Goal: Task Accomplishment & Management: Complete application form

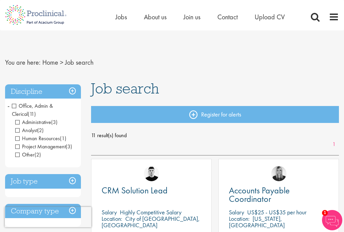
click at [32, 104] on span "Office, Admin & Clerical" at bounding box center [32, 109] width 41 height 15
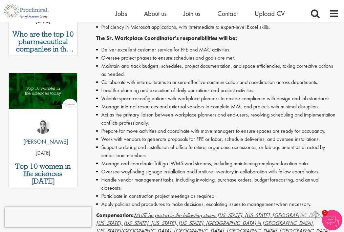
scroll to position [277, 0]
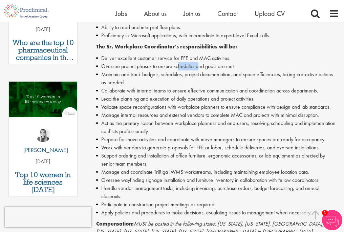
drag, startPoint x: 176, startPoint y: 68, endPoint x: 197, endPoint y: 68, distance: 21.0
click at [197, 68] on li "Oversee project phases to ensure schedules and goals are met." at bounding box center [217, 66] width 243 height 8
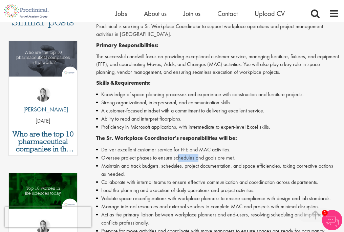
scroll to position [184, 0]
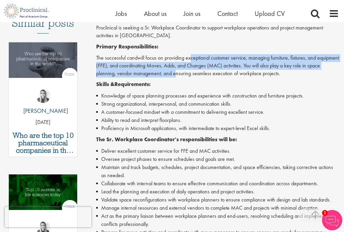
drag, startPoint x: 189, startPoint y: 70, endPoint x: 191, endPoint y: 62, distance: 8.6
click at [191, 62] on p "The successful candwill focus on providing exceptional customer service, managi…" at bounding box center [217, 65] width 243 height 23
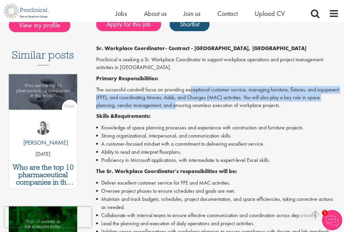
scroll to position [143, 0]
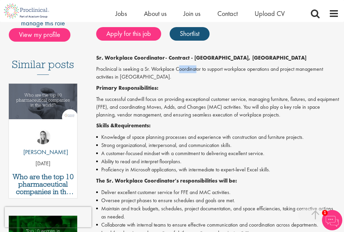
drag, startPoint x: 180, startPoint y: 68, endPoint x: 198, endPoint y: 69, distance: 18.0
click at [198, 69] on p "Proclinical is seeking a Sr. Workplace Coordinator to support workplace operati…" at bounding box center [217, 73] width 243 height 16
click at [199, 69] on p "Proclinical is seeking a Sr. Workplace Coordinator to support workplace operati…" at bounding box center [217, 73] width 243 height 16
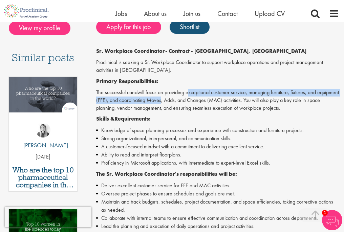
drag, startPoint x: 183, startPoint y: 98, endPoint x: 189, endPoint y: 90, distance: 10.1
click at [186, 93] on p "The successful candwill focus on providing exceptional customer service, managi…" at bounding box center [217, 100] width 243 height 23
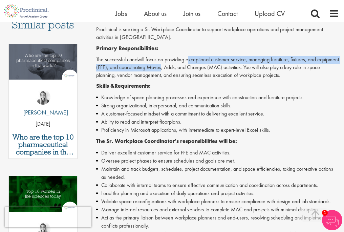
scroll to position [184, 0]
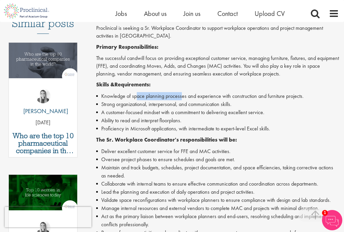
drag, startPoint x: 137, startPoint y: 99, endPoint x: 182, endPoint y: 97, distance: 44.3
click at [182, 97] on li "Knowledge of space planning processes and experience with construction and furn…" at bounding box center [217, 96] width 243 height 8
drag, startPoint x: 136, startPoint y: 104, endPoint x: 170, endPoint y: 105, distance: 34.5
click at [170, 104] on li "Strong organizational, interpersonal, and communication skills." at bounding box center [217, 104] width 243 height 8
drag, startPoint x: 138, startPoint y: 113, endPoint x: 197, endPoint y: 110, distance: 58.6
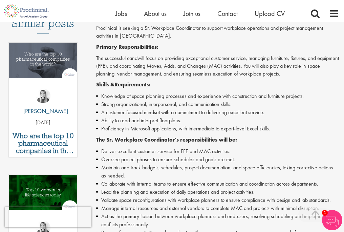
click at [195, 111] on li "A customer-focused mindset with a commitment to delivering excellent service." at bounding box center [217, 112] width 243 height 8
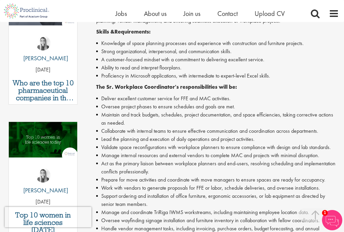
scroll to position [237, 0]
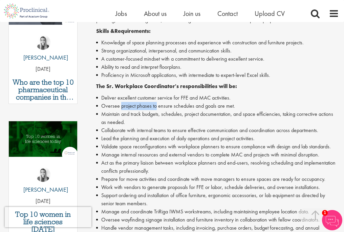
drag, startPoint x: 123, startPoint y: 105, endPoint x: 156, endPoint y: 109, distance: 33.1
click at [156, 109] on li "Oversee project phases to ensure schedules and goals are met." at bounding box center [217, 106] width 243 height 8
drag, startPoint x: 123, startPoint y: 116, endPoint x: 155, endPoint y: 116, distance: 31.5
click at [155, 116] on li "Maintain and track budgets, schedules, project documentation, and space efficie…" at bounding box center [217, 118] width 243 height 16
drag, startPoint x: 129, startPoint y: 131, endPoint x: 167, endPoint y: 130, distance: 37.9
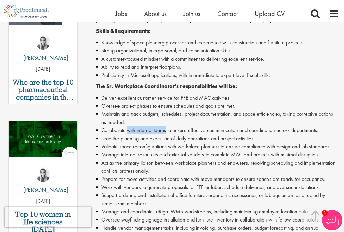
click at [167, 130] on li "Collaborate with internal teams to ensure effective communication and coordinat…" at bounding box center [217, 130] width 243 height 8
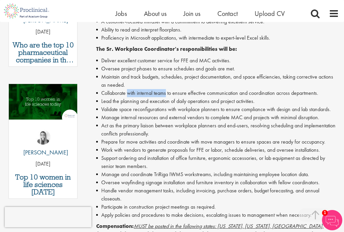
scroll to position [278, 0]
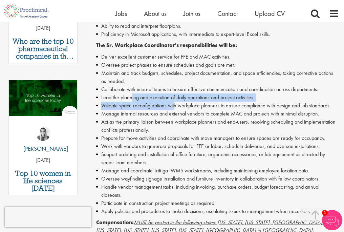
drag, startPoint x: 133, startPoint y: 97, endPoint x: 176, endPoint y: 102, distance: 42.9
click at [176, 102] on ul "Deliver excellent customer service for FFE and MAC activities. Oversee project …" at bounding box center [217, 134] width 243 height 162
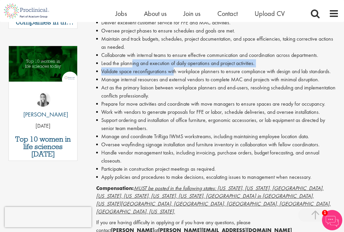
scroll to position [317, 0]
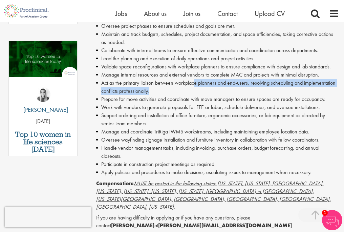
drag, startPoint x: 195, startPoint y: 82, endPoint x: 194, endPoint y: 90, distance: 8.2
click at [194, 90] on li "Act as the primary liaison between workplace planners and end-users, resolving …" at bounding box center [217, 87] width 243 height 16
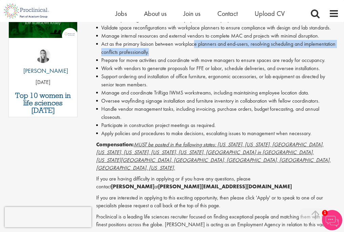
scroll to position [357, 0]
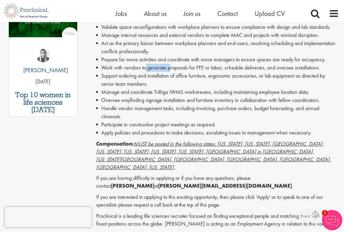
drag, startPoint x: 144, startPoint y: 67, endPoint x: 169, endPoint y: 69, distance: 24.8
click at [169, 69] on li "Work with vendors to generate proposals for FFE or labor, schedule deliveries, …" at bounding box center [217, 68] width 243 height 8
drag, startPoint x: 133, startPoint y: 80, endPoint x: 163, endPoint y: 77, distance: 30.9
click at [163, 77] on li "Support ordering and installation of office furniture, ergonomic accessories, o…" at bounding box center [217, 80] width 243 height 16
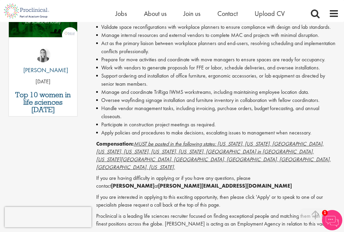
drag, startPoint x: 141, startPoint y: 80, endPoint x: 122, endPoint y: 76, distance: 19.3
click at [124, 76] on li "Support ordering and installation of office furniture, ergonomic accessories, o…" at bounding box center [217, 80] width 243 height 16
click at [122, 76] on li "Support ordering and installation of office furniture, ergonomic accessories, o…" at bounding box center [217, 80] width 243 height 16
drag, startPoint x: 117, startPoint y: 79, endPoint x: 138, endPoint y: 77, distance: 21.4
click at [135, 77] on li "Support ordering and installation of office furniture, ergonomic accessories, o…" at bounding box center [217, 80] width 243 height 16
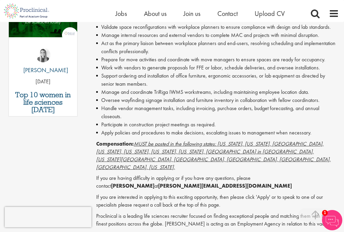
click at [138, 77] on li "Support ordering and installation of office furniture, ergonomic accessories, o…" at bounding box center [217, 80] width 243 height 16
drag, startPoint x: 125, startPoint y: 77, endPoint x: 144, endPoint y: 76, distance: 19.0
click at [144, 76] on li "Support ordering and installation of office furniture, ergonomic accessories, o…" at bounding box center [217, 80] width 243 height 16
drag, startPoint x: 116, startPoint y: 94, endPoint x: 176, endPoint y: 93, distance: 59.2
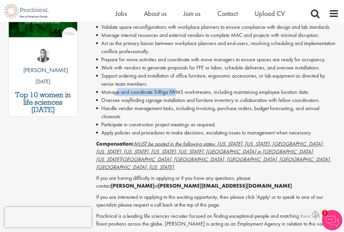
click at [175, 94] on li "Manage and coordinate TriRiga IWMS workstreams, including maintaining employee …" at bounding box center [217, 92] width 243 height 8
click at [176, 93] on li "Manage and coordinate TriRiga IWMS workstreams, including maintaining employee …" at bounding box center [217, 92] width 243 height 8
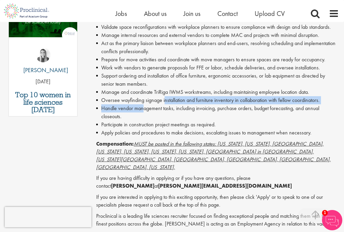
drag, startPoint x: 143, startPoint y: 106, endPoint x: 164, endPoint y: 97, distance: 22.9
click at [164, 97] on ul "Deliver excellent customer service for FFE and MAC activities. Oversee project …" at bounding box center [217, 55] width 243 height 162
click at [164, 97] on li "Oversee wayfinding signage installation and furniture inventory in collaboratio…" at bounding box center [217, 100] width 243 height 8
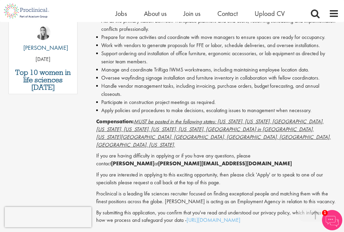
scroll to position [406, 0]
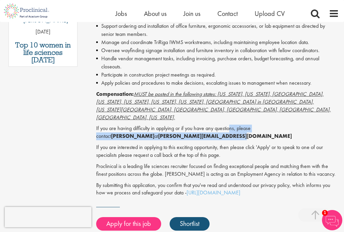
drag, startPoint x: 242, startPoint y: 126, endPoint x: 230, endPoint y: 119, distance: 14.1
click at [231, 124] on p "If you are having difficulty in applying or if you have any questions, please c…" at bounding box center [217, 132] width 243 height 16
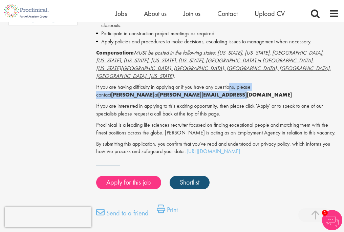
scroll to position [448, 0]
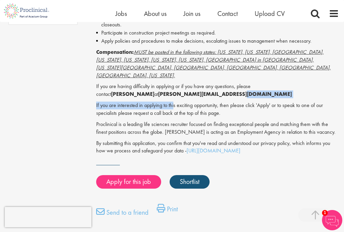
drag, startPoint x: 175, startPoint y: 98, endPoint x: 203, endPoint y: 90, distance: 29.8
click at [203, 90] on p "If you are having difficulty in applying or if you have any questions, please c…" at bounding box center [217, 91] width 243 height 16
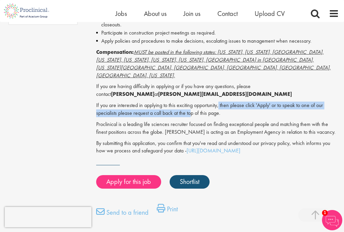
drag, startPoint x: 208, startPoint y: 98, endPoint x: 191, endPoint y: 102, distance: 16.9
click at [191, 102] on p "If you are interested in applying to this exciting opportunity, then please cli…" at bounding box center [217, 109] width 243 height 16
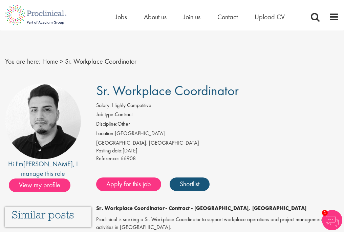
scroll to position [0, 0]
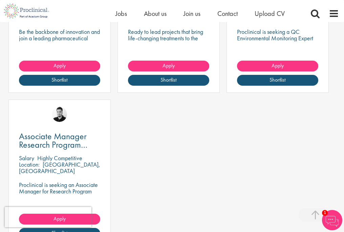
scroll to position [399, 0]
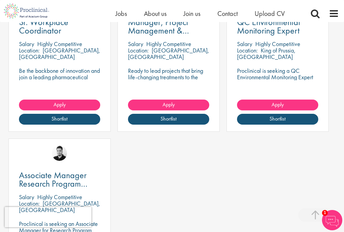
click at [81, 109] on div "Apply Shortlist" at bounding box center [59, 115] width 101 height 32
click at [83, 114] on link "Shortlist" at bounding box center [59, 119] width 81 height 11
click at [89, 114] on link "Shortlisted" at bounding box center [59, 119] width 81 height 11
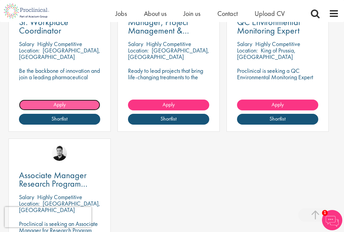
click at [85, 99] on link "Apply" at bounding box center [59, 104] width 81 height 11
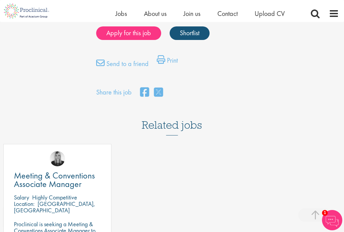
scroll to position [512, 0]
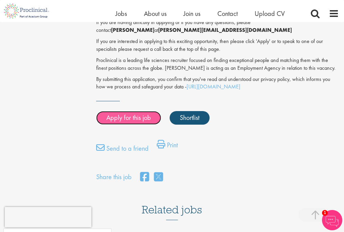
click at [132, 114] on link "Apply for this job" at bounding box center [128, 118] width 65 height 14
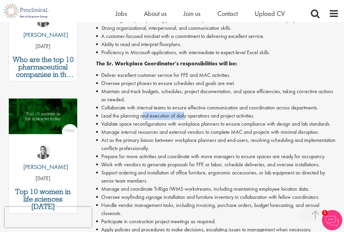
drag, startPoint x: 142, startPoint y: 116, endPoint x: 186, endPoint y: 116, distance: 43.6
click at [184, 116] on li "Lead the planning and execution of daily operations and project activities." at bounding box center [217, 116] width 243 height 8
click at [186, 116] on li "Lead the planning and execution of daily operations and project activities." at bounding box center [217, 116] width 243 height 8
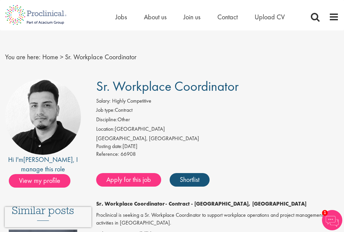
scroll to position [1, 0]
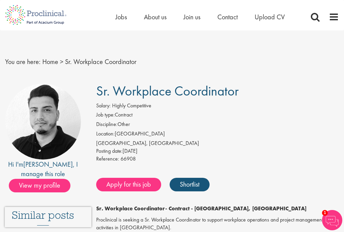
click at [121, 111] on li "Job type: Contract" at bounding box center [217, 115] width 243 height 9
drag, startPoint x: 134, startPoint y: 120, endPoint x: 122, endPoint y: 111, distance: 15.1
click at [122, 111] on li "Job type: Contract" at bounding box center [217, 115] width 243 height 9
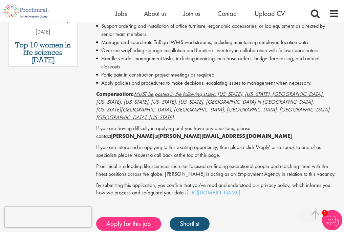
scroll to position [407, 0]
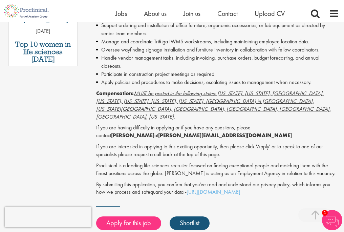
click at [113, 102] on span "MUST be posted in the following states: California, Colorado, Columbia, Hawaii,…" at bounding box center [213, 105] width 234 height 30
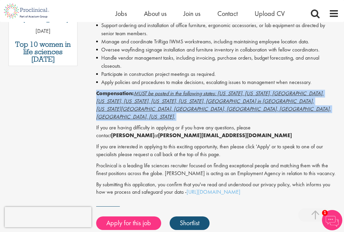
click at [113, 102] on span "MUST be posted in the following states: California, Colorado, Columbia, Hawaii,…" at bounding box center [213, 105] width 234 height 30
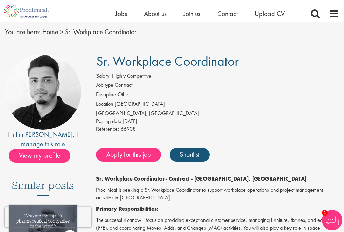
scroll to position [11, 0]
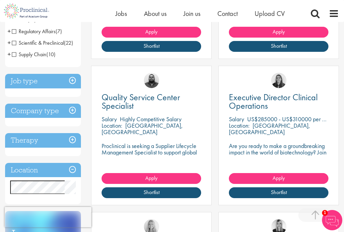
scroll to position [249, 0]
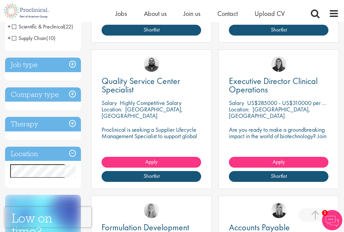
click at [24, 162] on div "Location Specified location Miles" at bounding box center [43, 167] width 76 height 42
